Goal: Find specific page/section: Find specific page/section

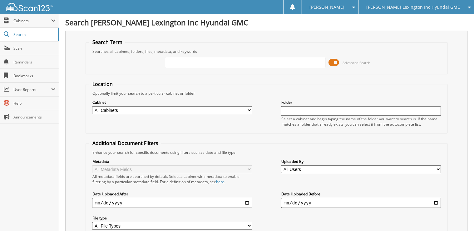
click at [200, 61] on input "text" at bounding box center [245, 62] width 159 height 9
type input "6189717"
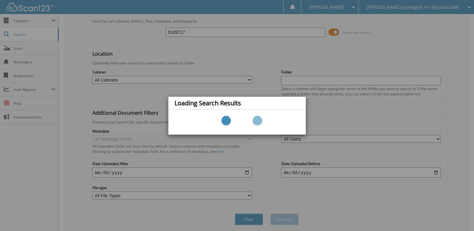
scroll to position [47, 0]
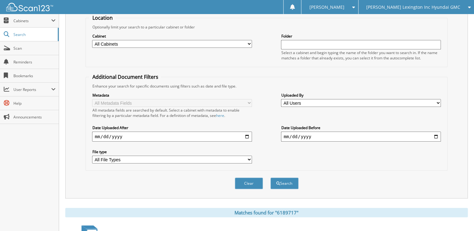
scroll to position [146, 0]
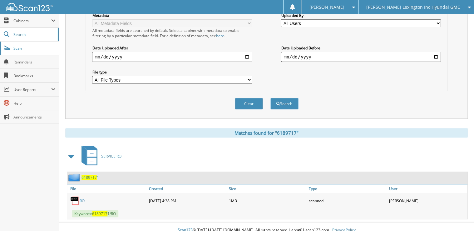
click at [26, 50] on span "Scan" at bounding box center [34, 48] width 42 height 5
